Goal: Information Seeking & Learning: Learn about a topic

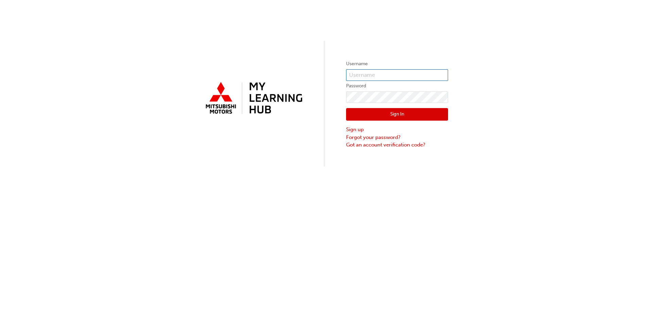
click at [363, 74] on input "text" at bounding box center [397, 75] width 102 height 12
type input "0005837139"
click at [433, 118] on button "Sign In" at bounding box center [397, 114] width 102 height 13
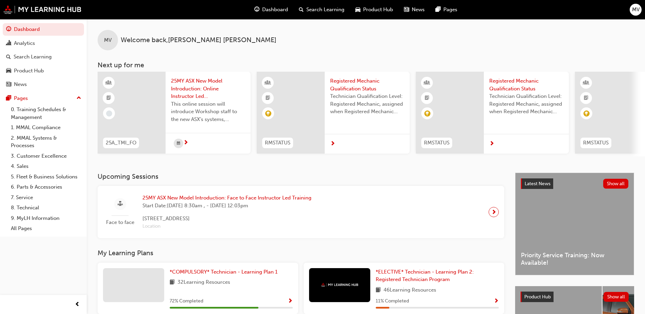
click at [187, 90] on span "25MY ASX New Model Introduction: Online Instructor Led Training" at bounding box center [208, 88] width 74 height 23
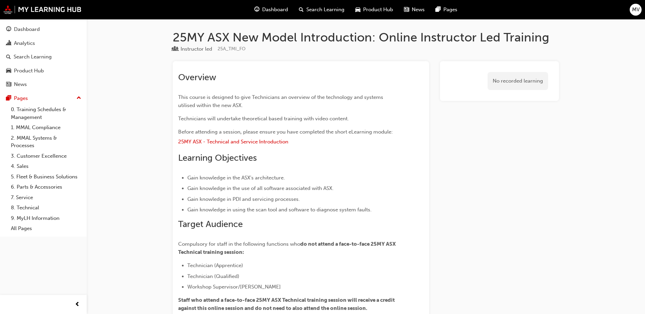
scroll to position [68, 0]
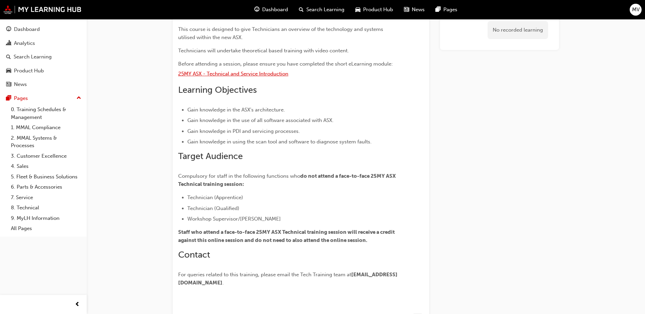
click at [255, 75] on span "25MY ASX - Technical and Service Introduction" at bounding box center [233, 74] width 110 height 6
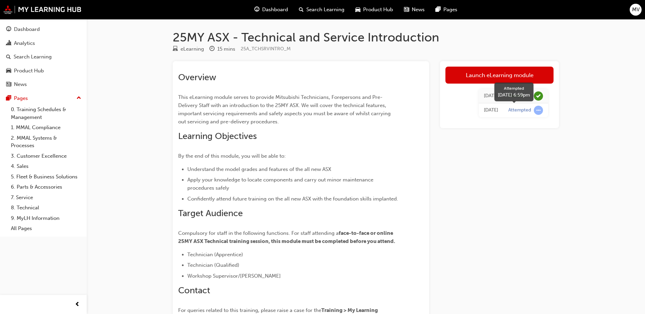
click at [538, 108] on span "learningRecordVerb_ATTEMPT-icon" at bounding box center [538, 110] width 9 height 9
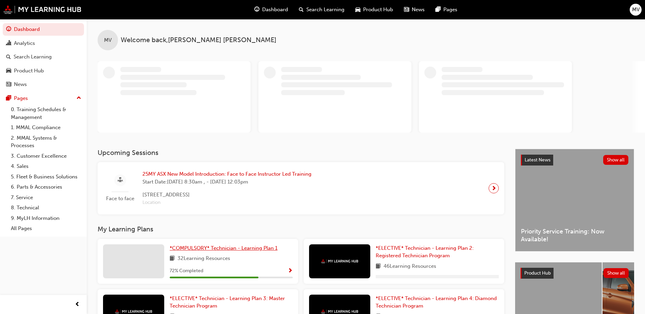
click at [192, 245] on span "*COMPULSORY* Technician - Learning Plan 1" at bounding box center [224, 248] width 108 height 6
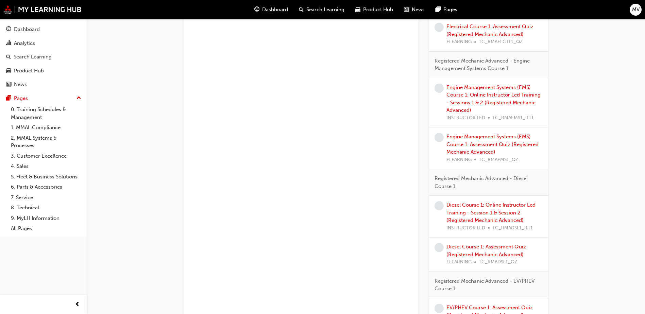
scroll to position [490, 0]
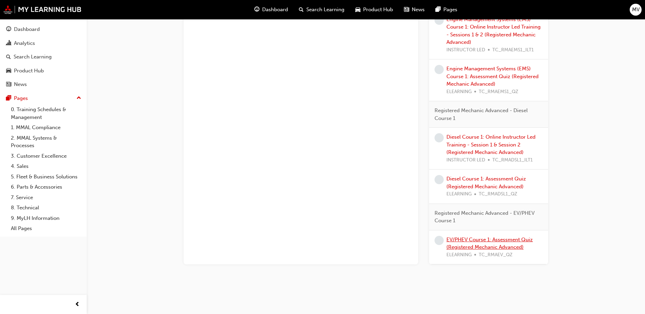
click at [514, 240] on link "EV/PHEV Course 1: Assessment Quiz (Registered Mechanic Advanced)" at bounding box center [489, 244] width 86 height 14
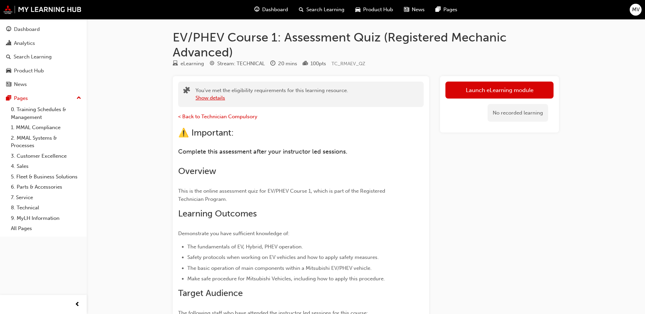
click at [214, 100] on button "Show details" at bounding box center [211, 98] width 30 height 8
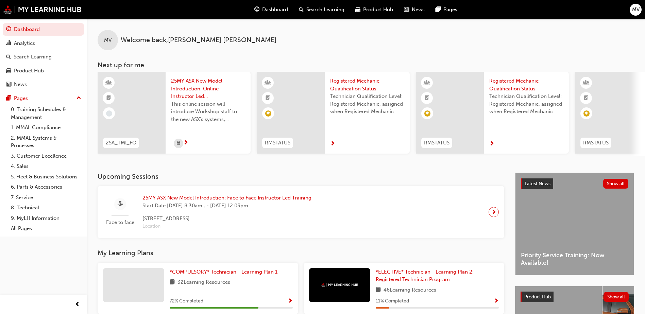
click at [639, 9] on span "MV" at bounding box center [635, 10] width 7 height 8
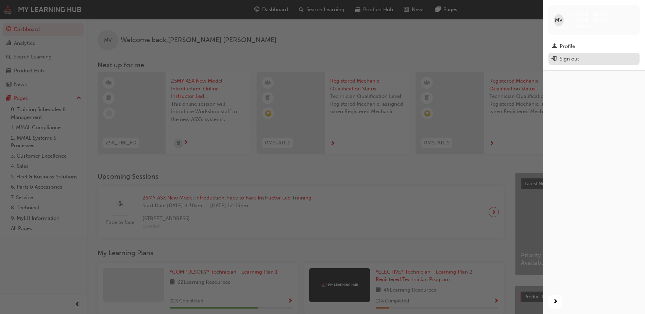
click at [576, 55] on div "Sign out" at bounding box center [569, 59] width 19 height 8
